Goal: Task Accomplishment & Management: Use online tool/utility

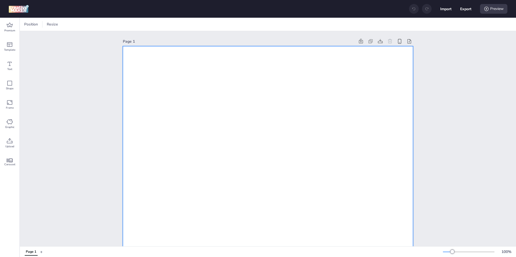
click at [27, 24] on div at bounding box center [26, 24] width 6 height 6
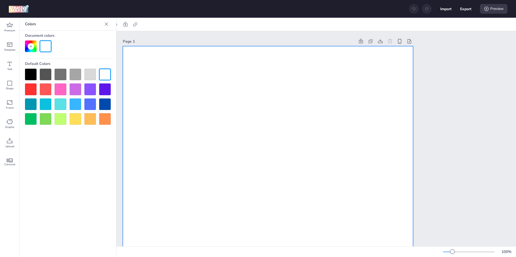
click at [31, 74] on div at bounding box center [31, 75] width 12 height 12
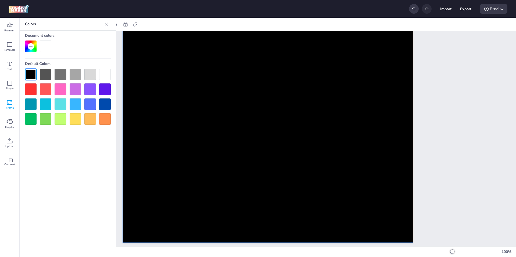
scroll to position [326, 0]
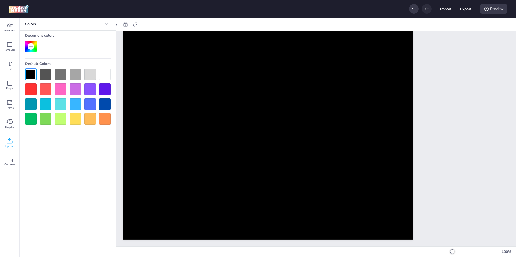
click at [9, 141] on icon at bounding box center [10, 140] width 6 height 5
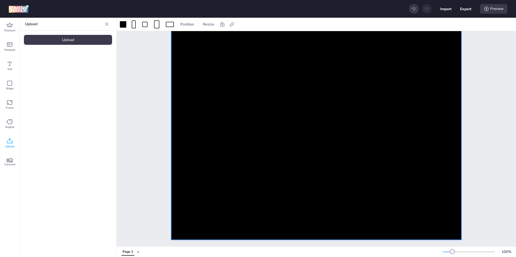
click at [49, 44] on div "Upload" at bounding box center [68, 40] width 88 height 10
click at [73, 38] on div "Upload" at bounding box center [68, 40] width 88 height 10
click at [97, 73] on img at bounding box center [90, 75] width 33 height 6
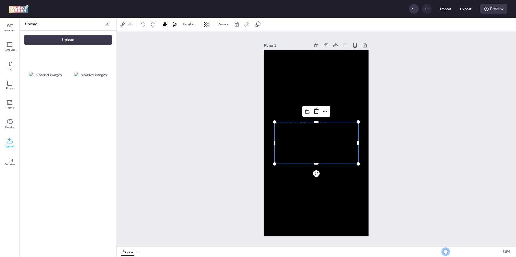
scroll to position [0, 0]
drag, startPoint x: 454, startPoint y: 252, endPoint x: 445, endPoint y: 252, distance: 9.1
click at [445, 252] on div at bounding box center [445, 252] width 4 height 4
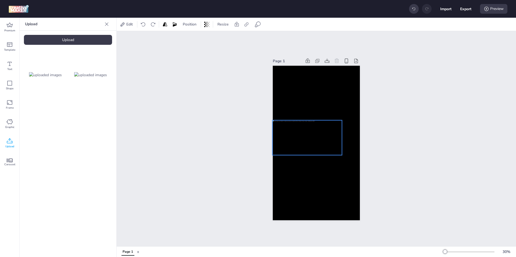
drag, startPoint x: 329, startPoint y: 140, endPoint x: 320, endPoint y: 134, distance: 10.7
click at [320, 134] on div at bounding box center [307, 137] width 70 height 35
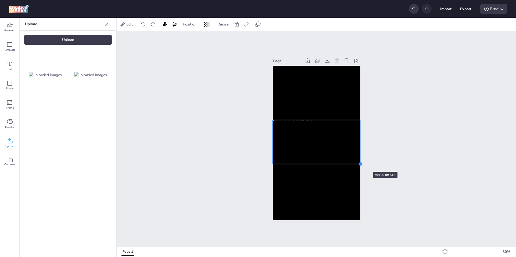
drag, startPoint x: 340, startPoint y: 153, endPoint x: 357, endPoint y: 162, distance: 19.2
click at [358, 162] on div at bounding box center [360, 164] width 4 height 4
click at [396, 158] on div "Page 1" at bounding box center [316, 138] width 399 height 215
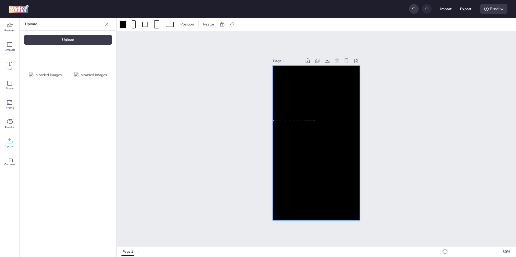
click at [123, 22] on div at bounding box center [123, 24] width 6 height 6
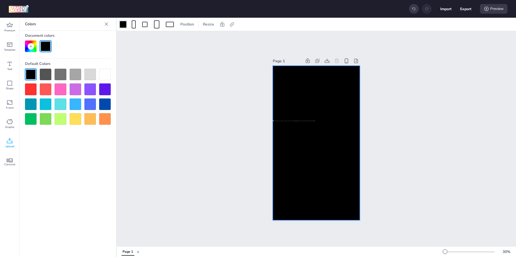
click at [34, 44] on div at bounding box center [31, 47] width 12 height 12
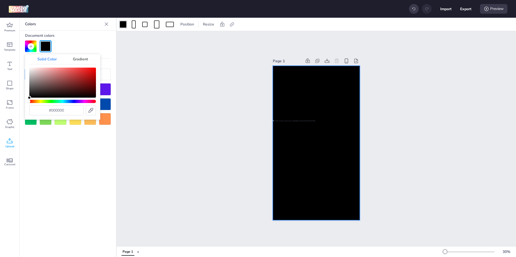
drag, startPoint x: 89, startPoint y: 110, endPoint x: 105, endPoint y: 110, distance: 15.8
click at [89, 110] on icon at bounding box center [91, 110] width 6 height 6
type input "#3cc800"
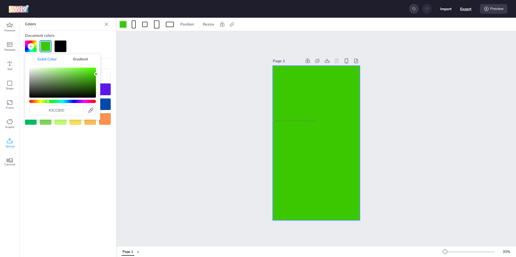
click at [469, 8] on button "Export" at bounding box center [465, 8] width 11 height 11
select select "html"
click at [438, 112] on div "Page 1" at bounding box center [316, 138] width 399 height 215
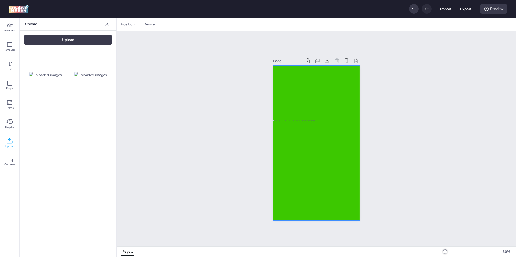
click at [338, 104] on div at bounding box center [316, 143] width 87 height 155
click at [235, 26] on div "Position Resize" at bounding box center [180, 24] width 122 height 9
click at [233, 23] on icon at bounding box center [231, 24] width 5 height 5
click at [205, 39] on span "Activate hyperlink" at bounding box center [197, 38] width 30 height 6
click at [178, 39] on input "Activate hyperlink" at bounding box center [176, 39] width 3 height 3
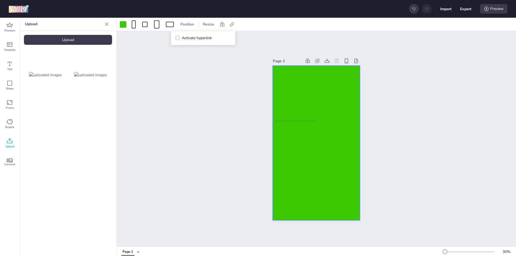
checkbox input "true"
click at [193, 63] on input "[URL][DOMAIN_NAME]" at bounding box center [203, 64] width 49 height 6
paste input "[DOMAIN_NAME][URL]"
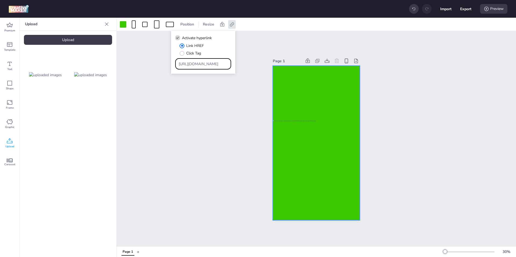
scroll to position [0, 37]
type input "[URL][DOMAIN_NAME]"
click at [468, 7] on button "Export" at bounding box center [465, 8] width 11 height 11
select select "html"
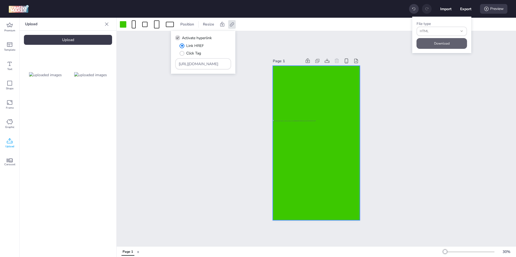
click at [450, 42] on button "Download" at bounding box center [441, 43] width 50 height 11
